Goal: Task Accomplishment & Management: Manage account settings

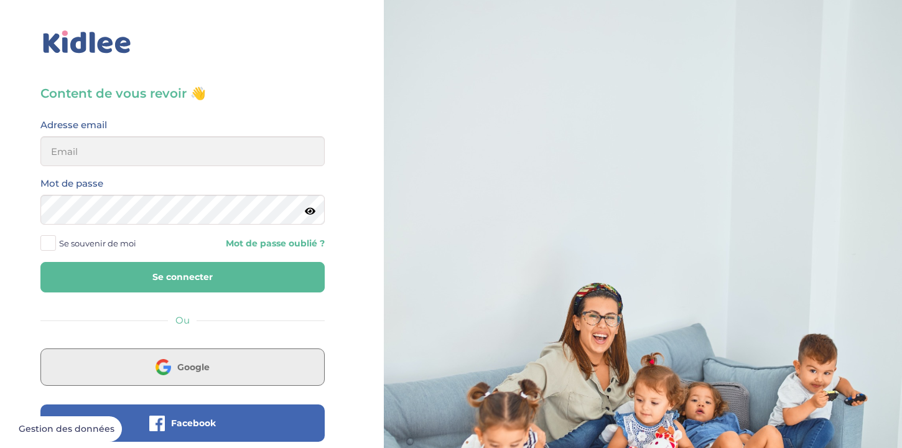
click at [231, 369] on button "Google" at bounding box center [182, 366] width 284 height 37
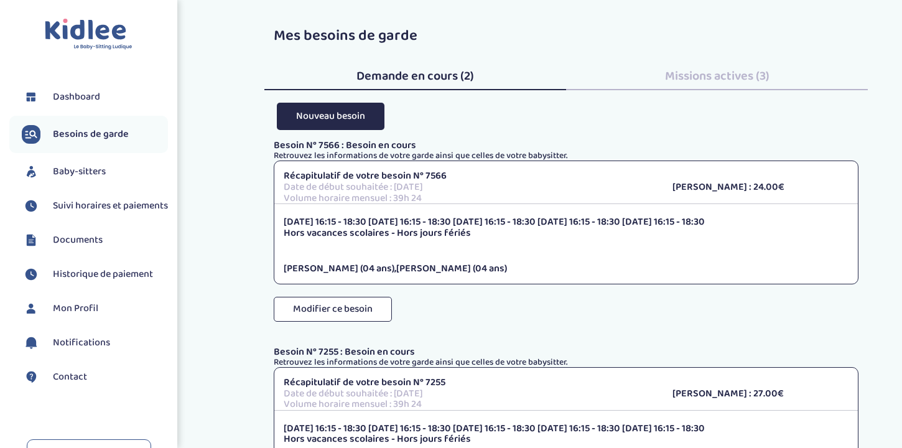
click at [106, 282] on span "Historique de paiement" at bounding box center [103, 274] width 100 height 15
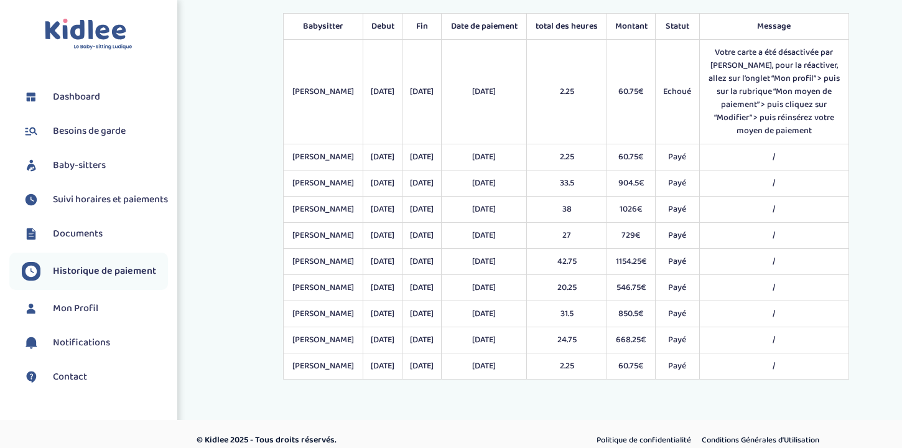
scroll to position [81, 0]
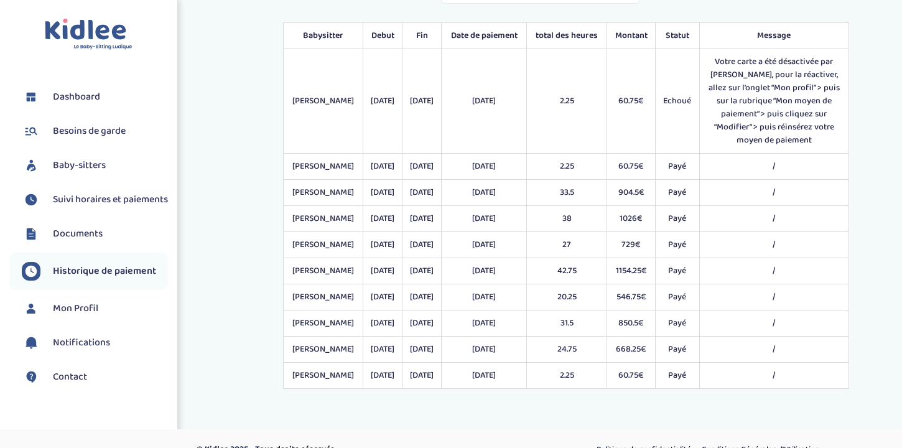
click at [629, 266] on td "1154.25€" at bounding box center [631, 271] width 49 height 26
copy td "1154.25"
click at [631, 324] on td "850.5€" at bounding box center [631, 323] width 49 height 26
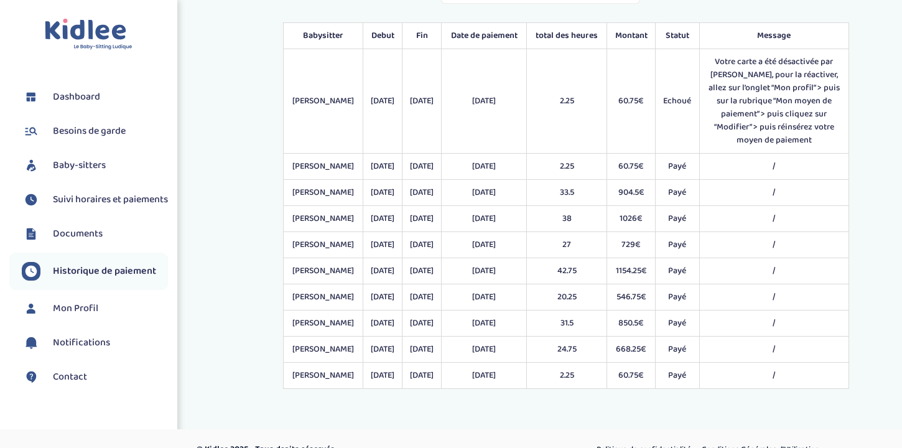
click at [290, 320] on td "Kah Neneh" at bounding box center [324, 323] width 80 height 26
drag, startPoint x: 290, startPoint y: 320, endPoint x: 795, endPoint y: 381, distance: 509.3
click at [795, 381] on tbody "Kah Neneh 30/09/2024 30/09/2024 01/10/2024 2.25 60.75€ Echoué Votre carte a été…" at bounding box center [566, 219] width 565 height 340
copy tbody "Kah Neneh 03/03/2025 31/03/2025 30/03/2025 31.5 850.5€ Payé / Kah Neneh 01/04/2…"
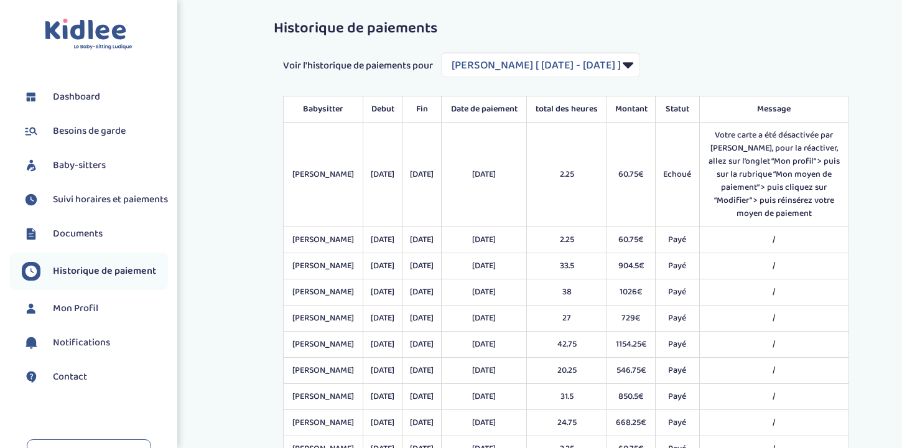
scroll to position [0, 0]
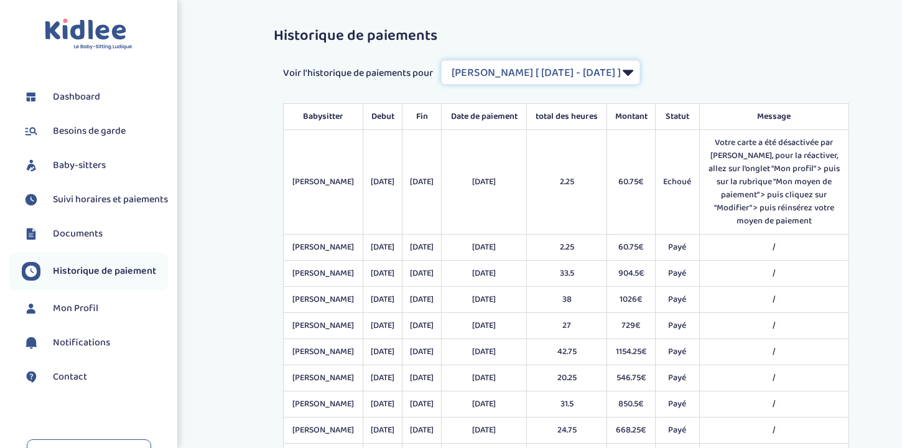
click at [555, 73] on select "Filtrer par Contrat Kah Neneh [ 2024-09-30 - 2025-06-27 ] Moulla Dihia [ 2025-0…" at bounding box center [540, 72] width 199 height 25
click at [442, 60] on select "Filtrer par Contrat Kah Neneh [ 2024-09-30 - 2025-06-27 ] Moulla Dihia [ 2025-0…" at bounding box center [540, 72] width 199 height 25
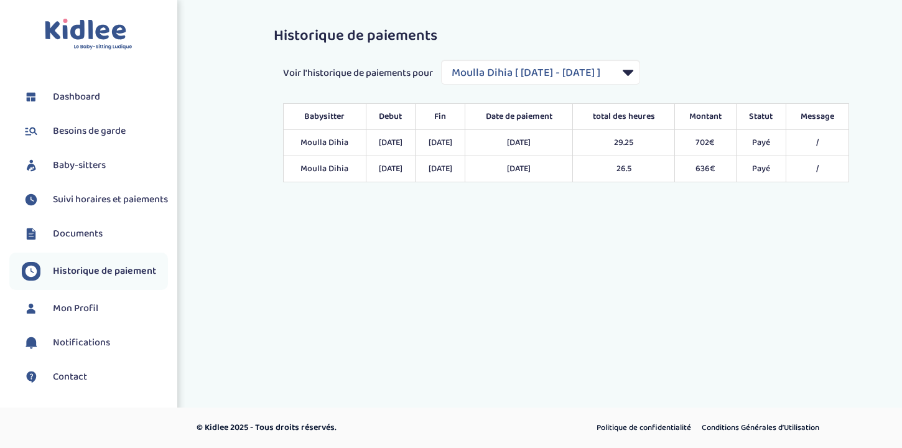
click at [304, 137] on td "Moulla Dihia" at bounding box center [325, 143] width 83 height 26
drag, startPoint x: 304, startPoint y: 137, endPoint x: 822, endPoint y: 166, distance: 518.3
click at [822, 166] on tbody "Moulla Dihia 13/05/2025 30/05/2025 29/05/2025 29.25 702€ Payé / Moulla Dihia 02…" at bounding box center [566, 156] width 565 height 52
copy tbody "Moulla Dihia 13/05/2025 30/05/2025 29/05/2025 29.25 702€ Payé / Moulla Dihia 02…"
click at [610, 67] on select "Filtrer par Contrat Kah Neneh [ 2024-09-30 - 2025-06-27 ] Moulla Dihia [ 2025-0…" at bounding box center [540, 72] width 199 height 25
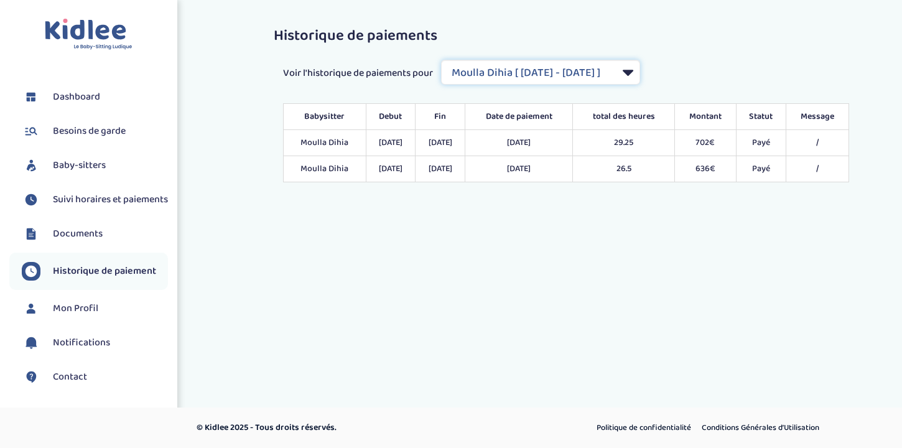
select select "2031"
click at [442, 60] on select "Filtrer par Contrat Kah Neneh [ 2024-09-30 - 2025-06-27 ] Moulla Dihia [ 2025-0…" at bounding box center [540, 72] width 199 height 25
